Goal: Task Accomplishment & Management: Use online tool/utility

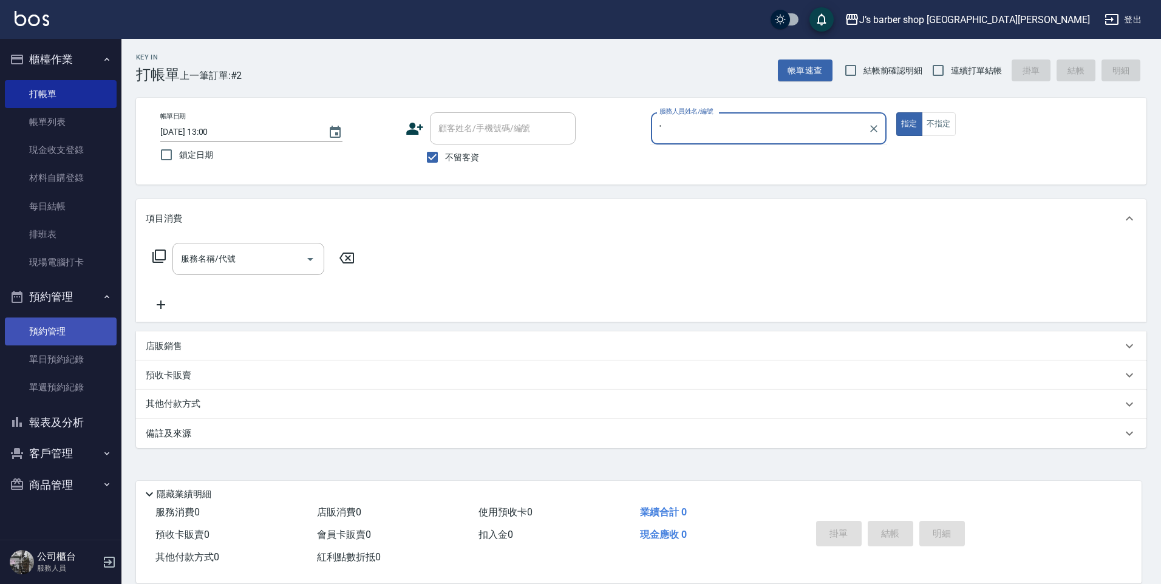
type input "'"
click at [89, 339] on link "預約管理" at bounding box center [61, 332] width 112 height 28
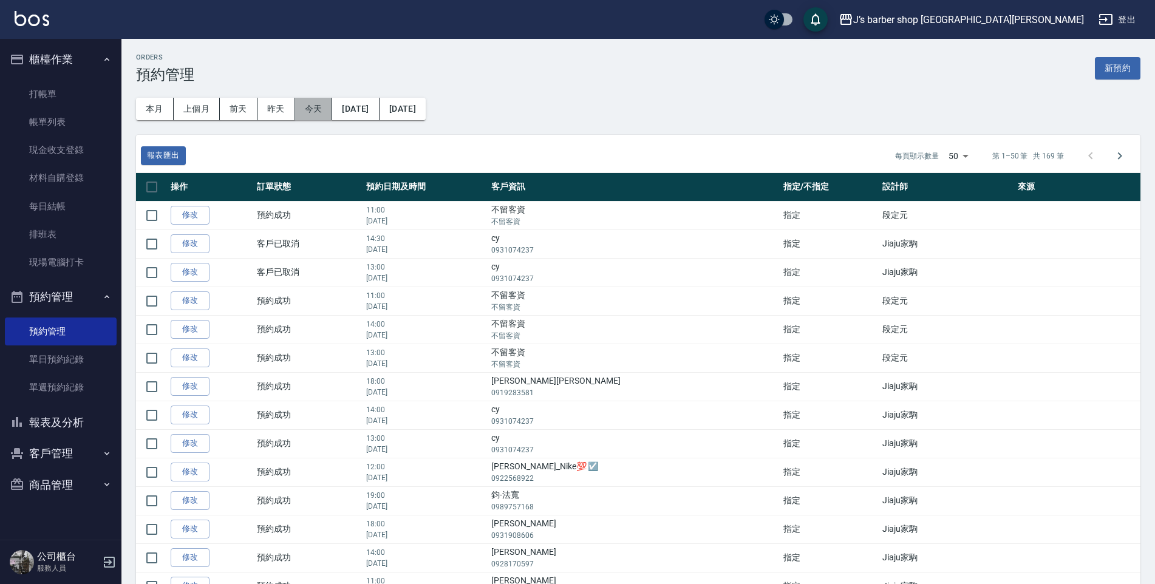
click at [304, 107] on button "今天" at bounding box center [314, 109] width 38 height 22
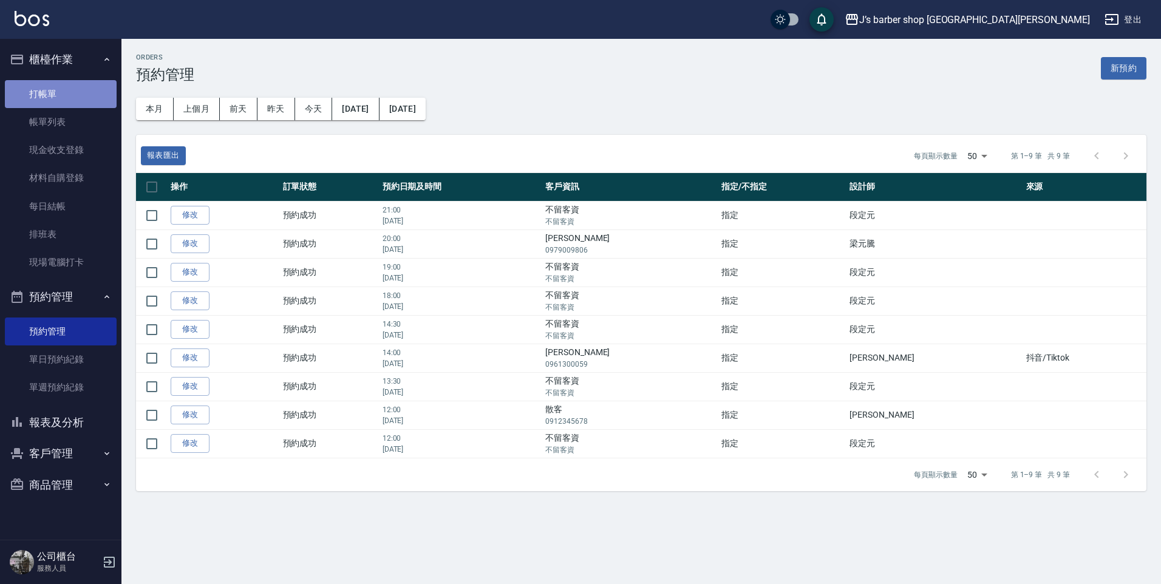
click at [63, 84] on link "打帳單" at bounding box center [61, 94] width 112 height 28
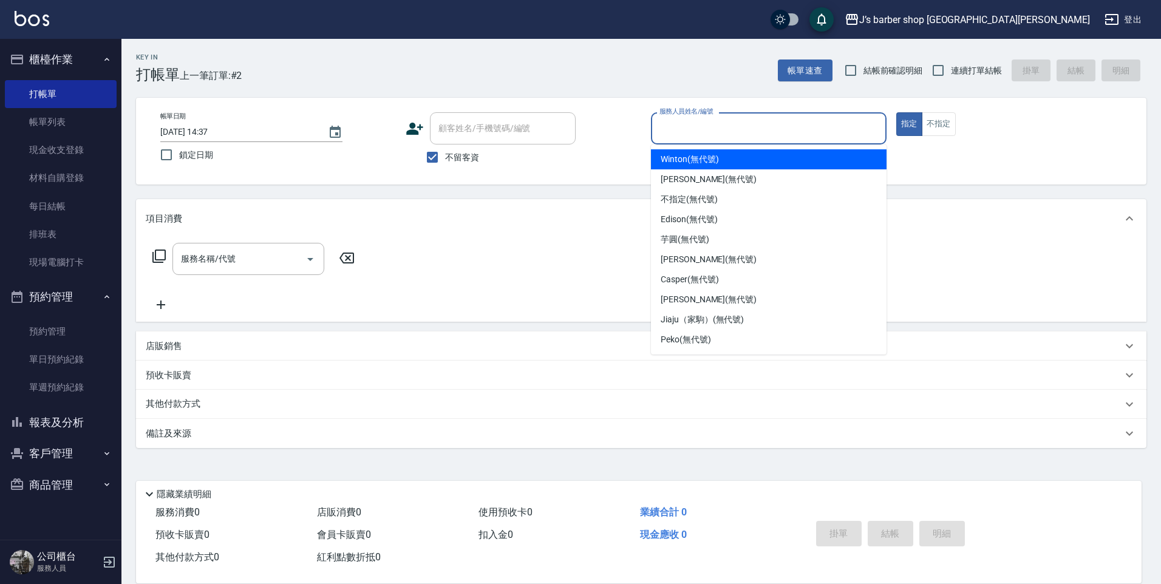
click at [703, 121] on input "服務人員姓名/編號" at bounding box center [768, 128] width 225 height 21
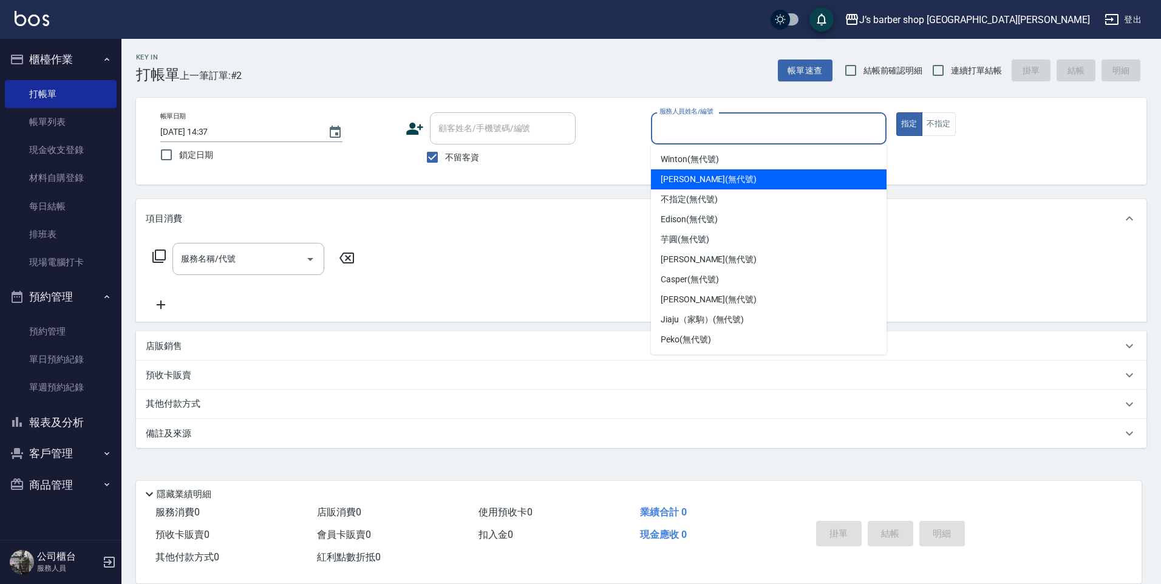
click at [694, 184] on span "[PERSON_NAME] (無代號)" at bounding box center [709, 179] width 96 height 13
type input "[PERSON_NAME](無代號)"
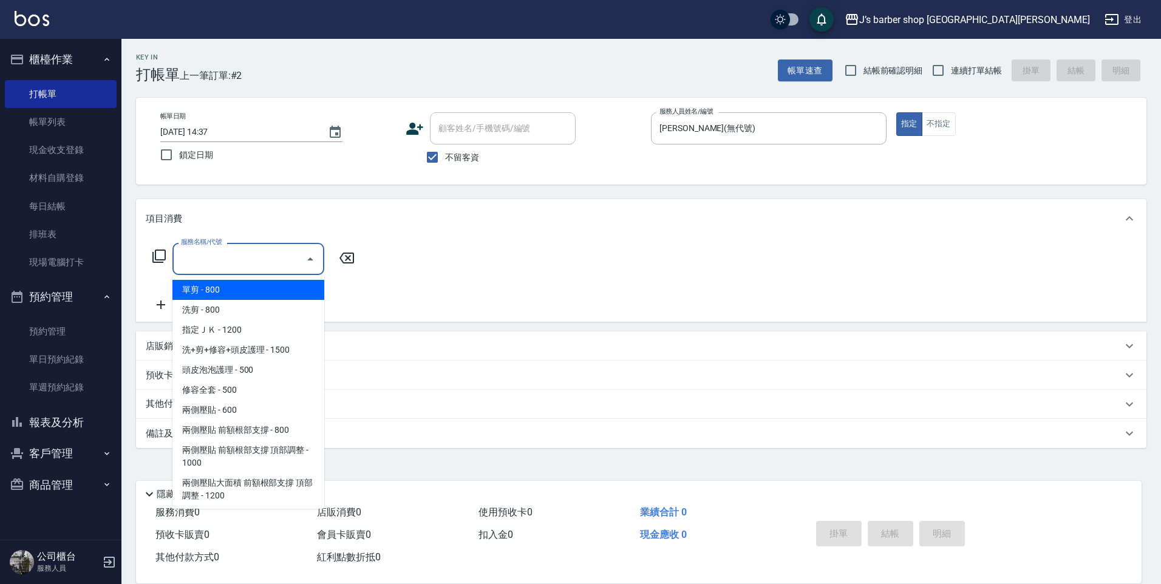
click at [206, 255] on input "服務名稱/代號" at bounding box center [239, 258] width 123 height 21
click at [233, 303] on span "洗剪 - 800" at bounding box center [248, 310] width 152 height 20
type input "洗剪(101)"
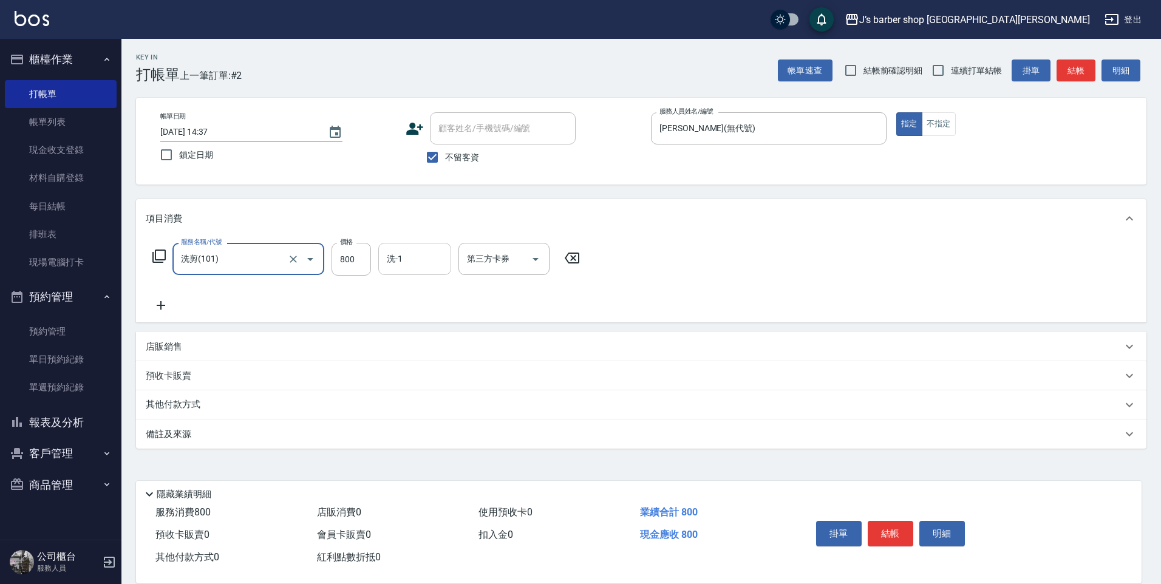
click at [401, 256] on input "洗-1" at bounding box center [415, 258] width 62 height 21
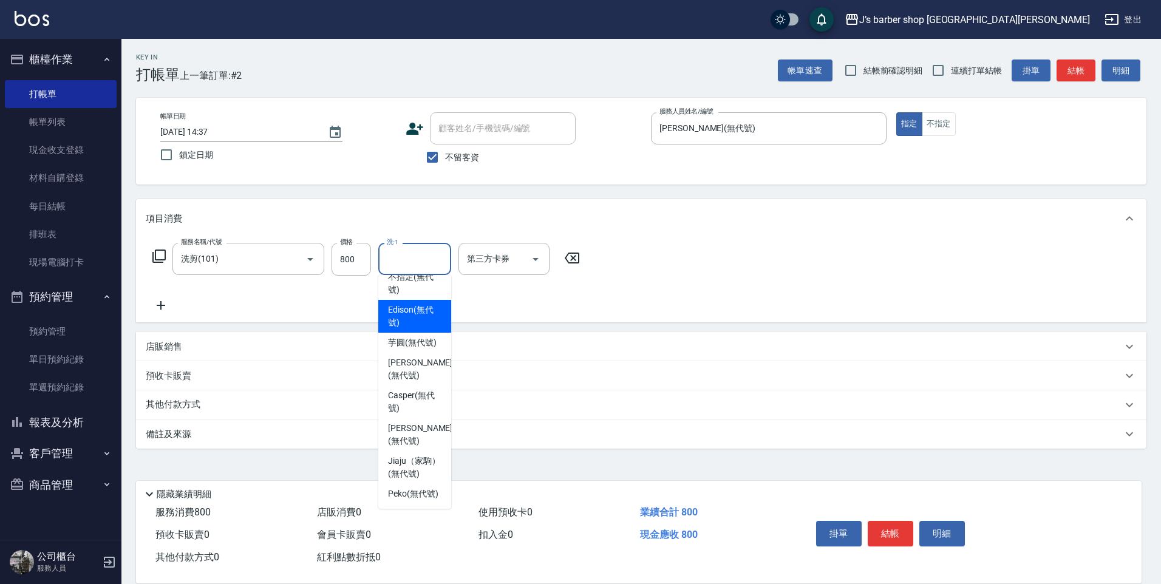
scroll to position [104, 0]
click at [410, 493] on span "Peko (無代號)" at bounding box center [413, 494] width 50 height 13
type input "Peko(無代號)"
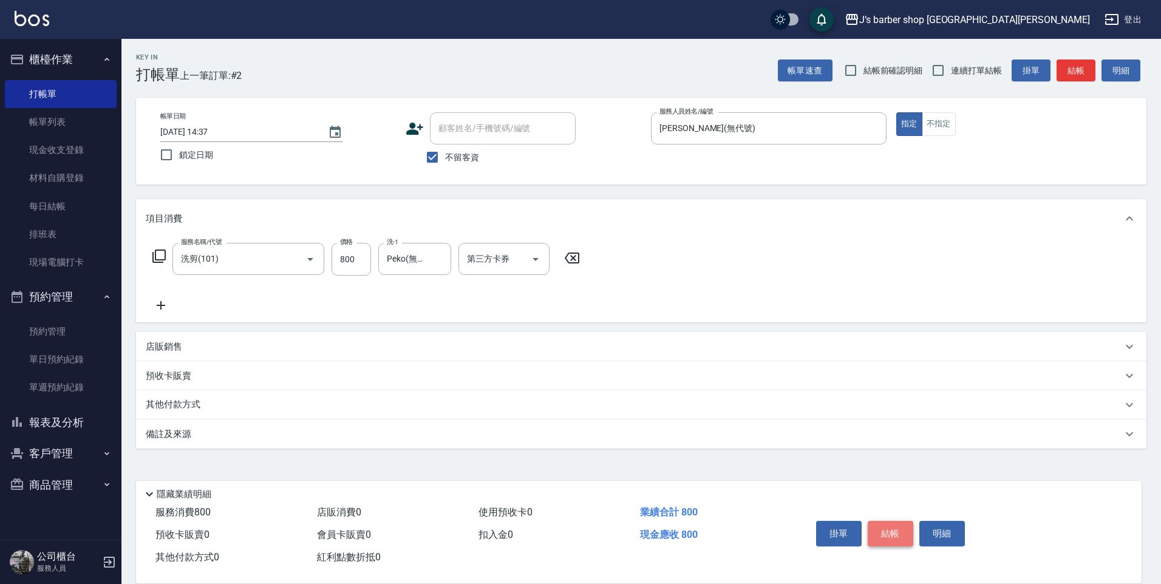
click at [904, 531] on button "結帳" at bounding box center [891, 534] width 46 height 26
